Goal: Information Seeking & Learning: Stay updated

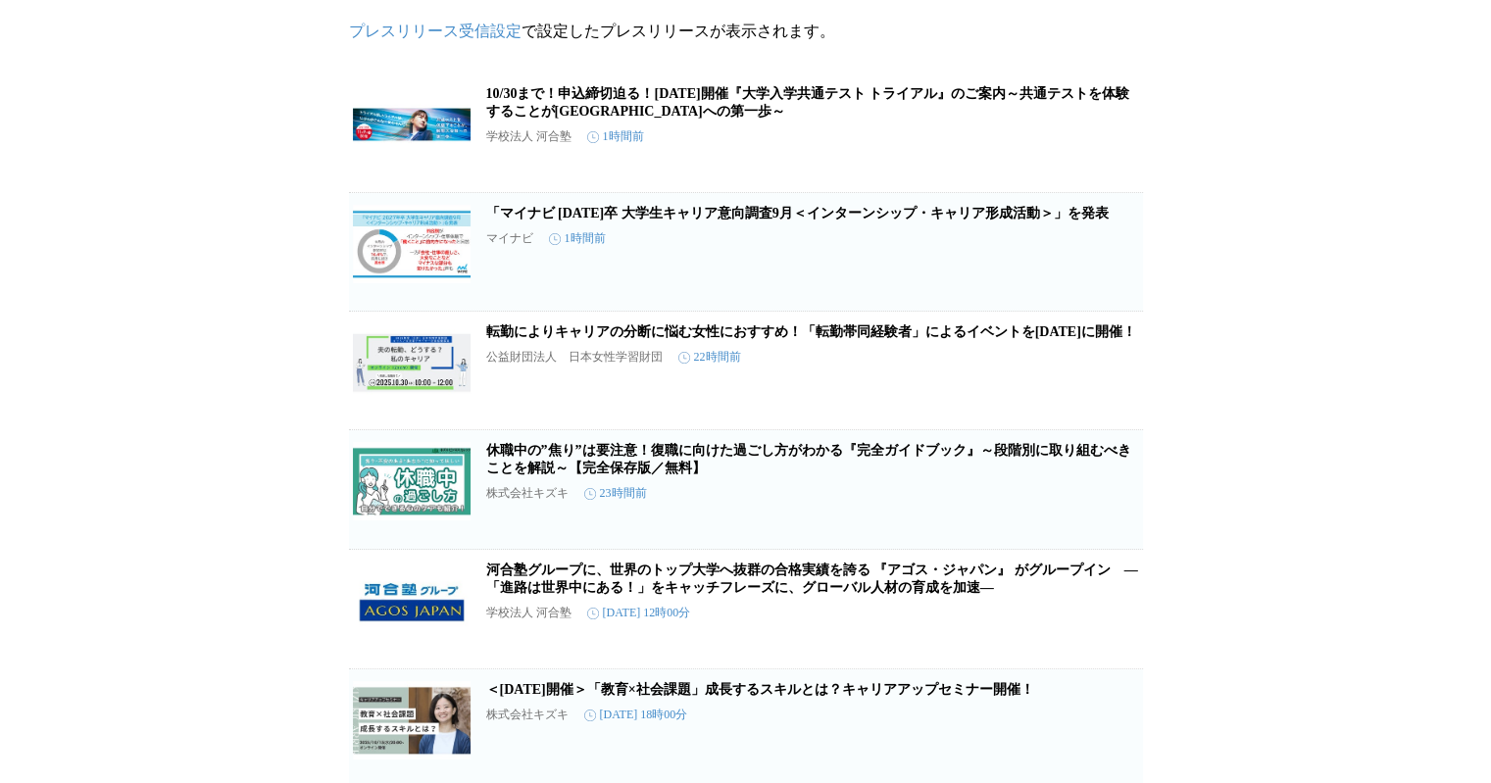
scroll to position [122, 0]
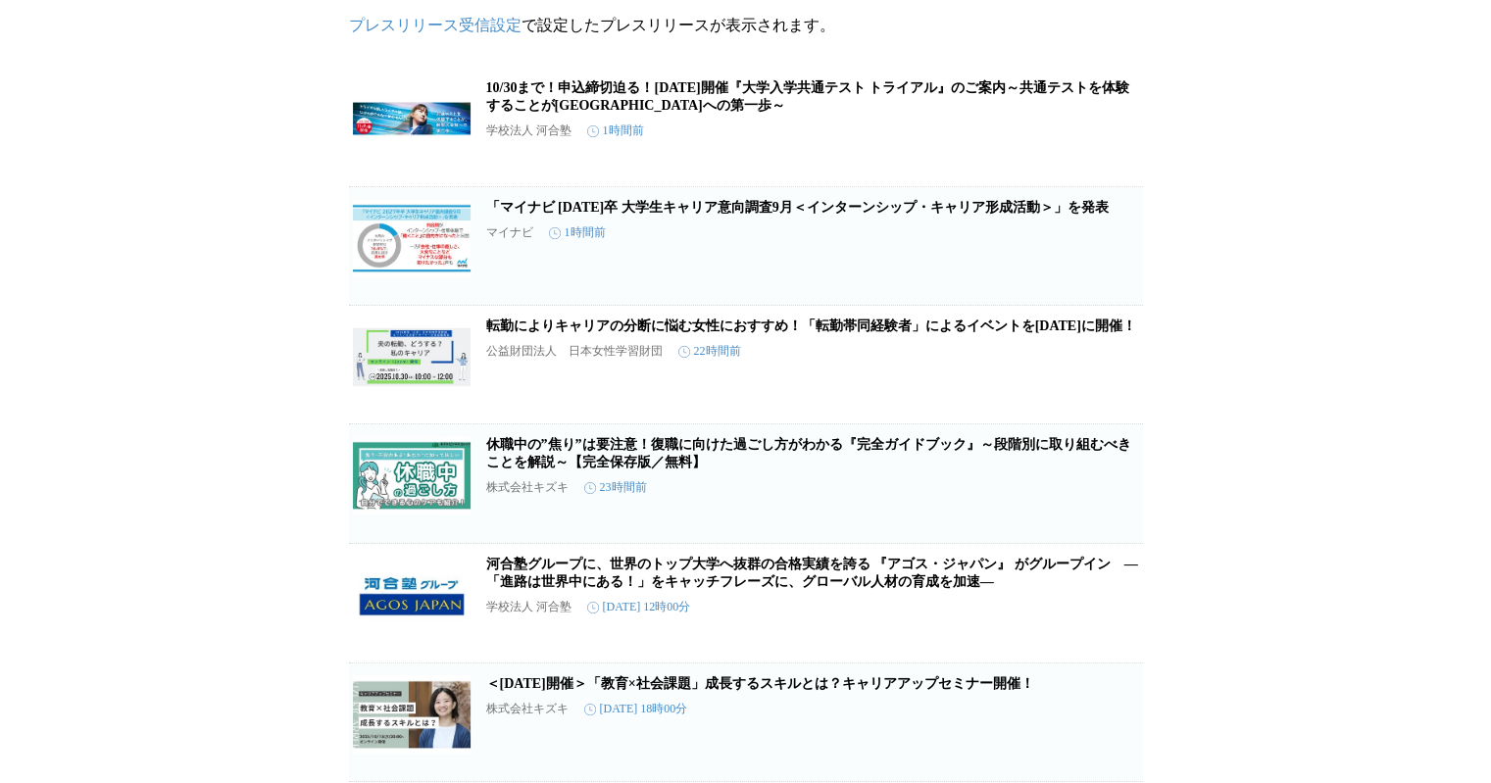
click at [1119, 470] on link "休職中の”焦り”は要注意！復職に向けた過ごし方がわかる『完全ガイドブック』～段階別に取り組むべきことを解説～【完全保存版／無料】" at bounding box center [808, 453] width 645 height 32
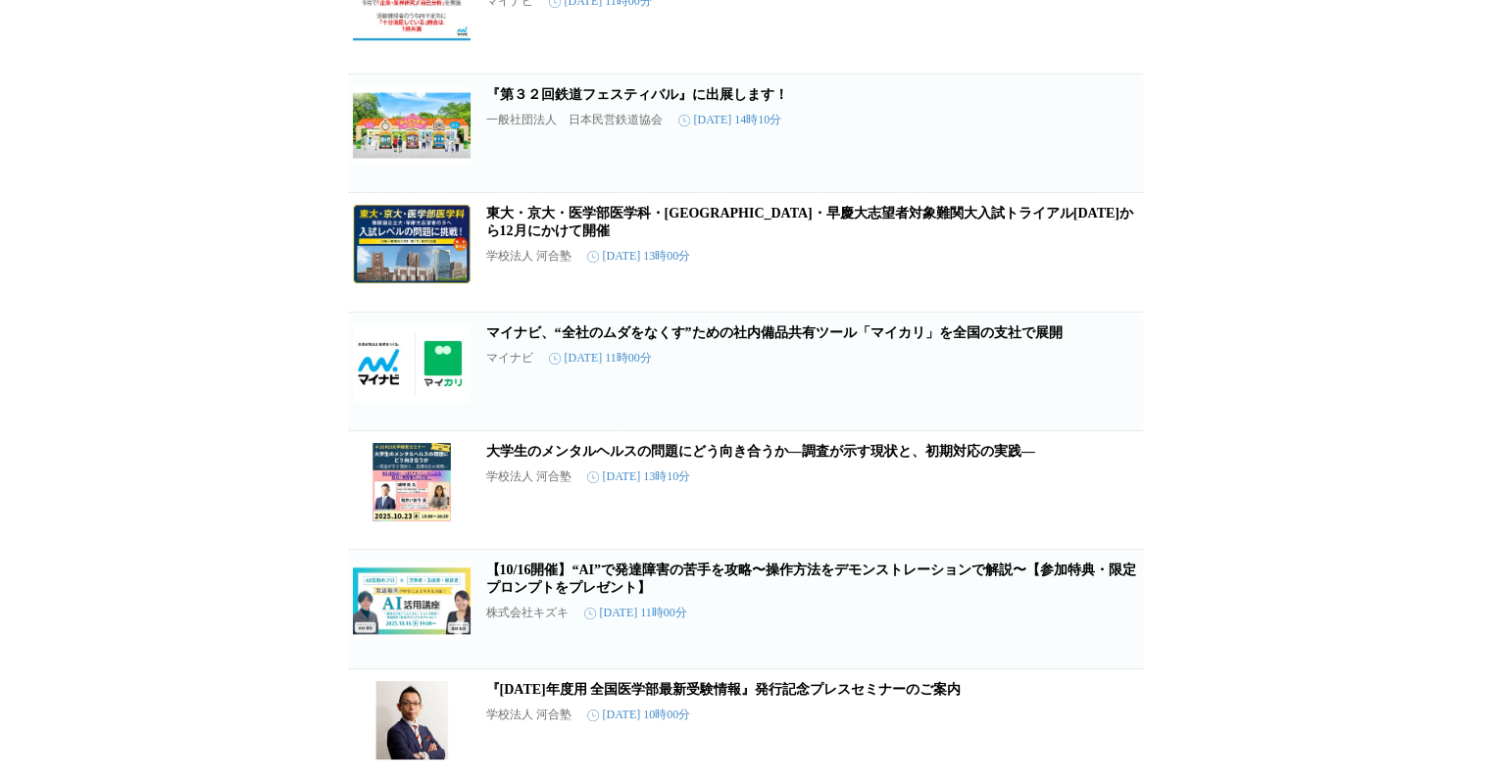
scroll to position [1218, 0]
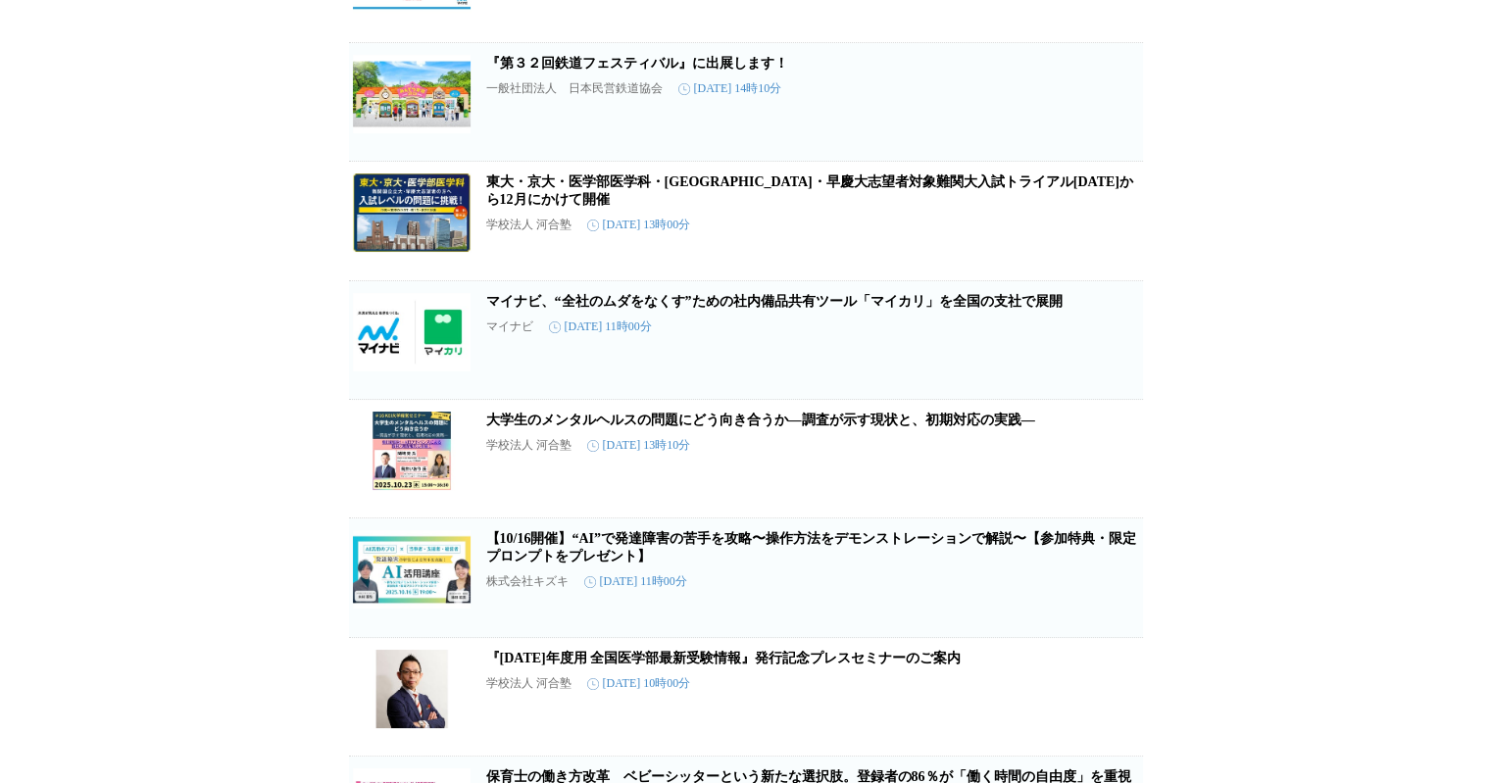
click at [930, 427] on link "大学生のメンタルヘルスの問題にどう向き合うか―調査が示す現状と、初期対応の実践―" at bounding box center [760, 420] width 549 height 15
click at [1276, 313] on div "プレスリリース受信設定 で設定したプレスリリースが表示されます。 10/30まで！申込締切迫る！[DATE]開催『大学入学共通テスト トライアル』のご案内～共…" at bounding box center [745, 152] width 1491 height 2544
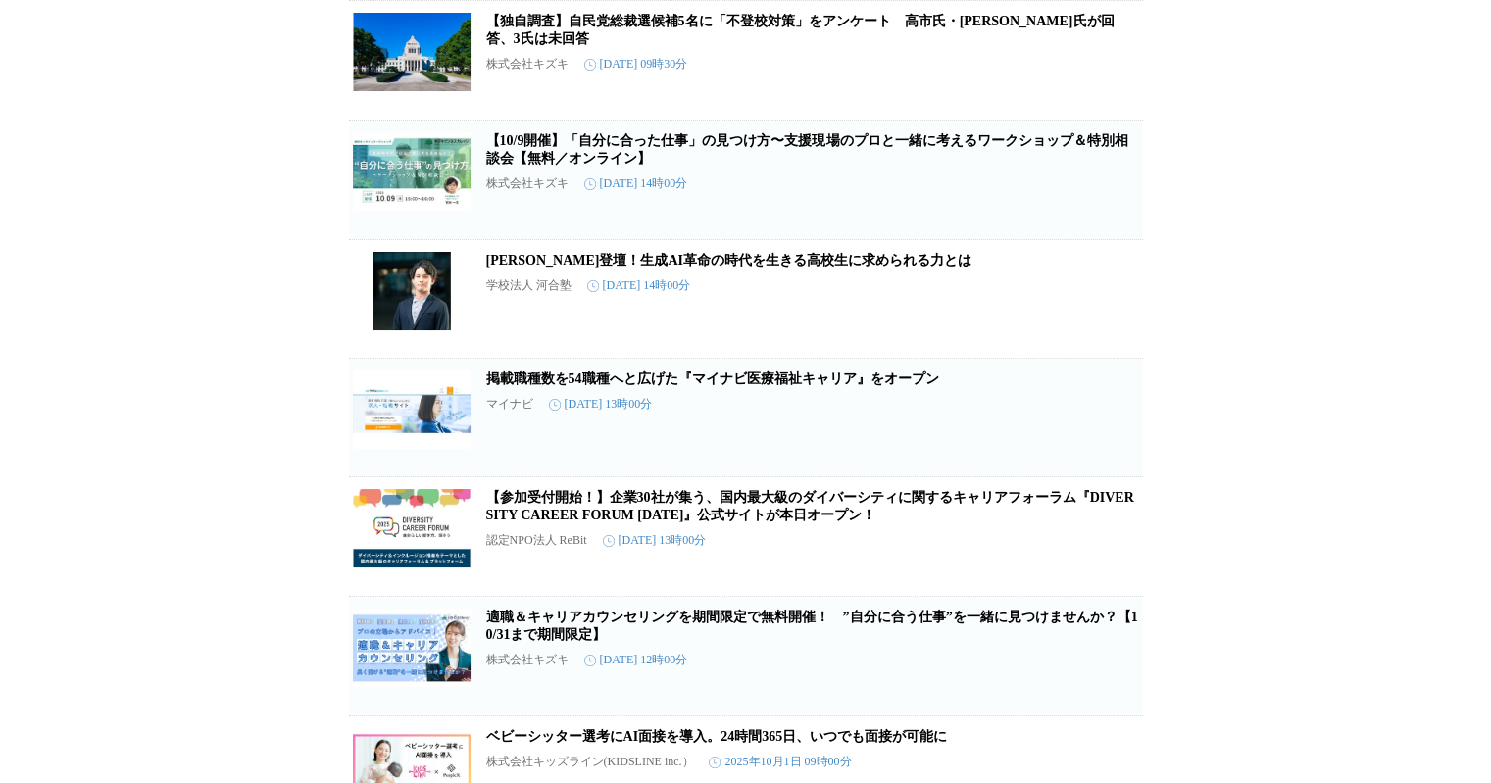
scroll to position [3780, 0]
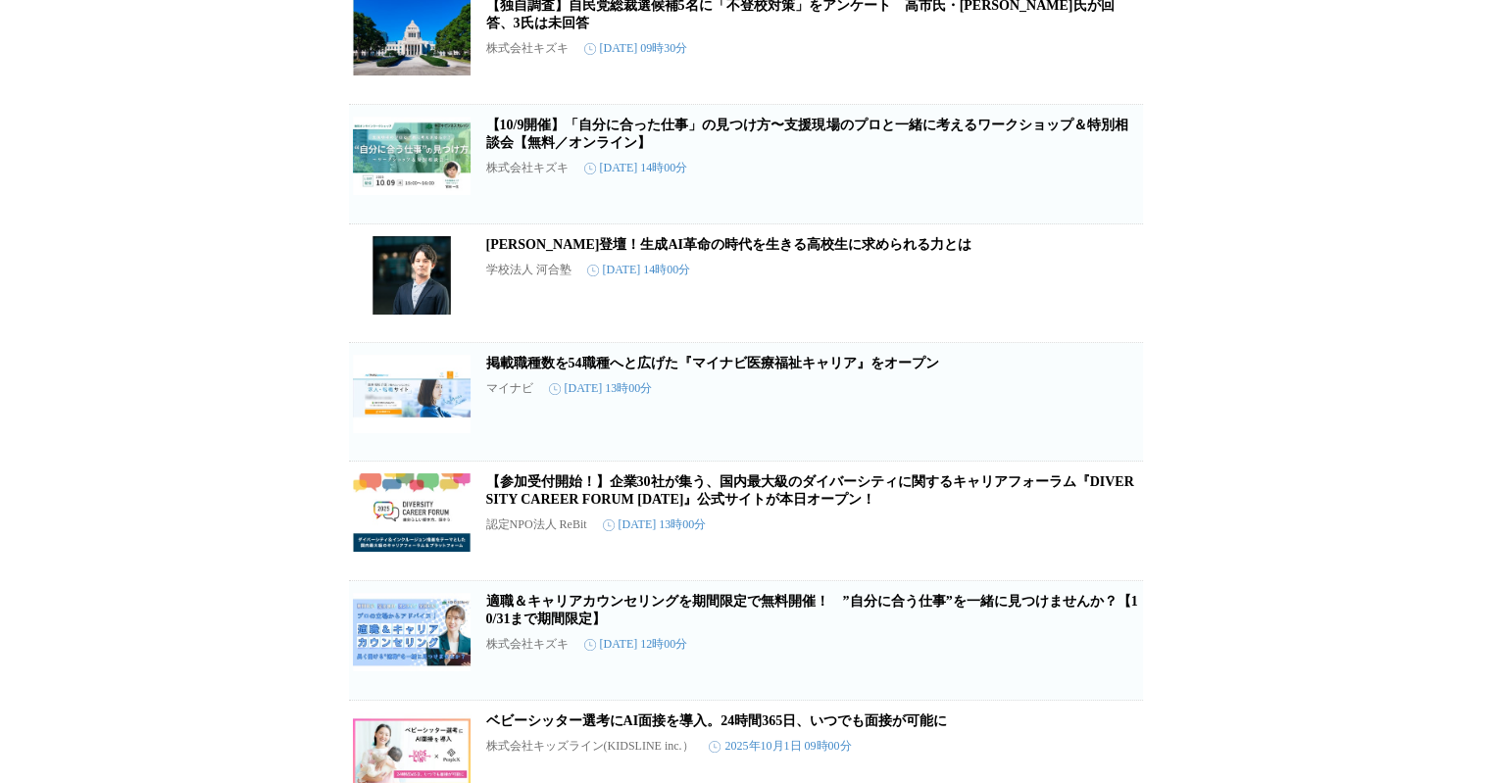
click at [1019, 30] on link "【独自調査】自民党総裁選候補5名に「不登校対策」をアンケート　高市氏・[PERSON_NAME]氏が回答、3氏は未回答" at bounding box center [800, 14] width 628 height 32
